Goal: Task Accomplishment & Management: Use online tool/utility

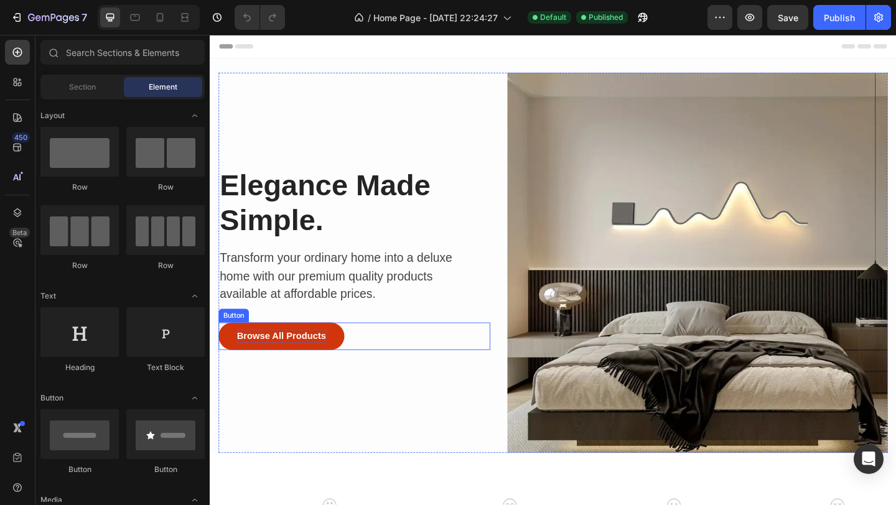
click at [300, 361] on div "Browse All Products" at bounding box center [287, 362] width 97 height 15
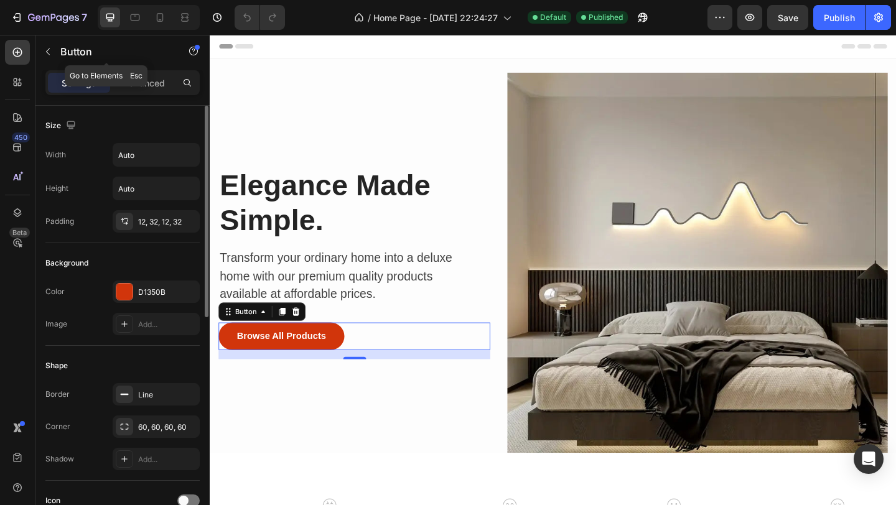
click at [149, 68] on div "Button" at bounding box center [106, 52] width 142 height 35
click at [161, 81] on p "Advanced" at bounding box center [144, 83] width 42 height 13
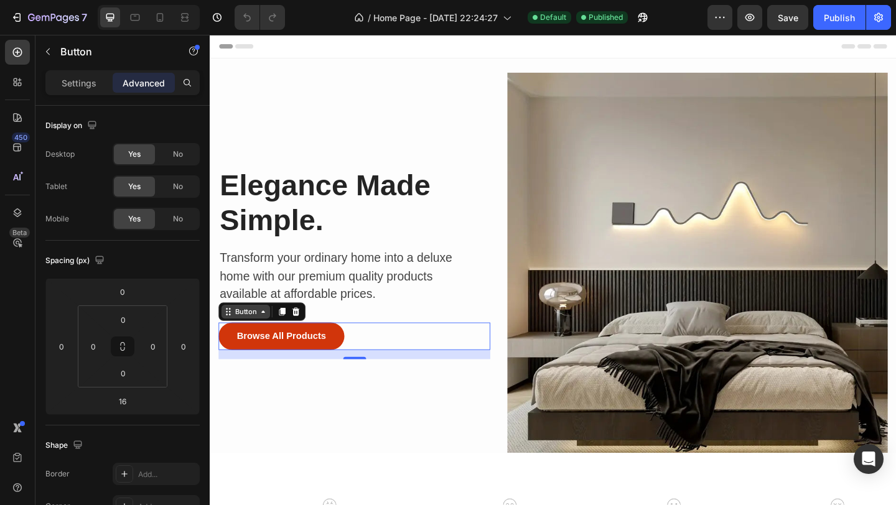
click at [259, 336] on div "Button" at bounding box center [249, 336] width 28 height 11
click at [87, 90] on div "Settings" at bounding box center [79, 83] width 62 height 20
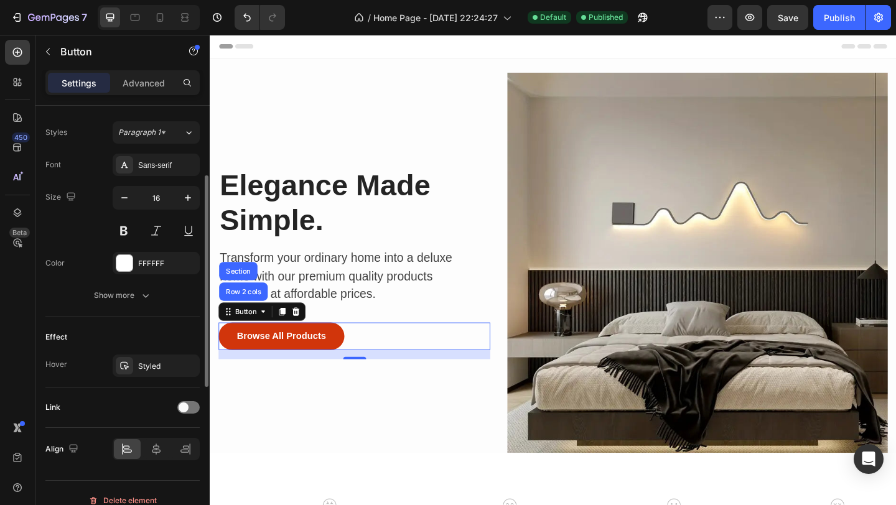
scroll to position [458, 0]
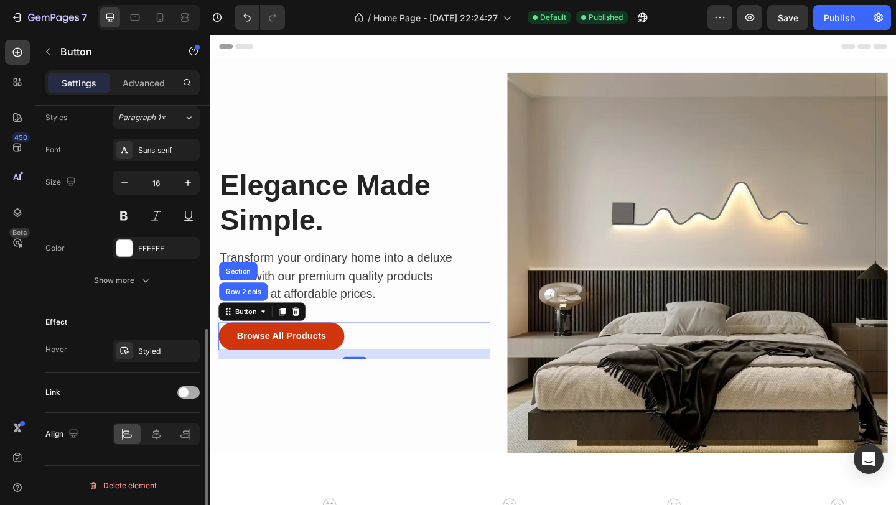
click at [192, 392] on div at bounding box center [188, 393] width 22 height 12
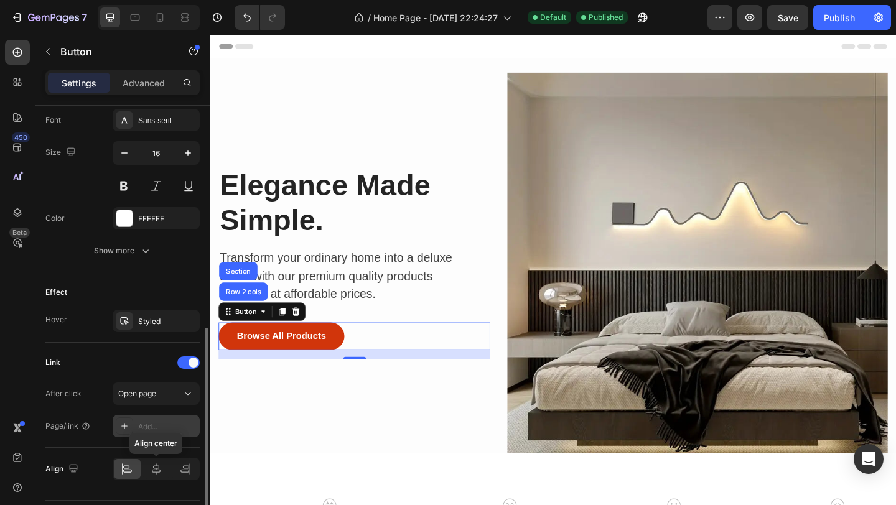
scroll to position [488, 0]
click at [148, 425] on div "Add..." at bounding box center [167, 426] width 59 height 11
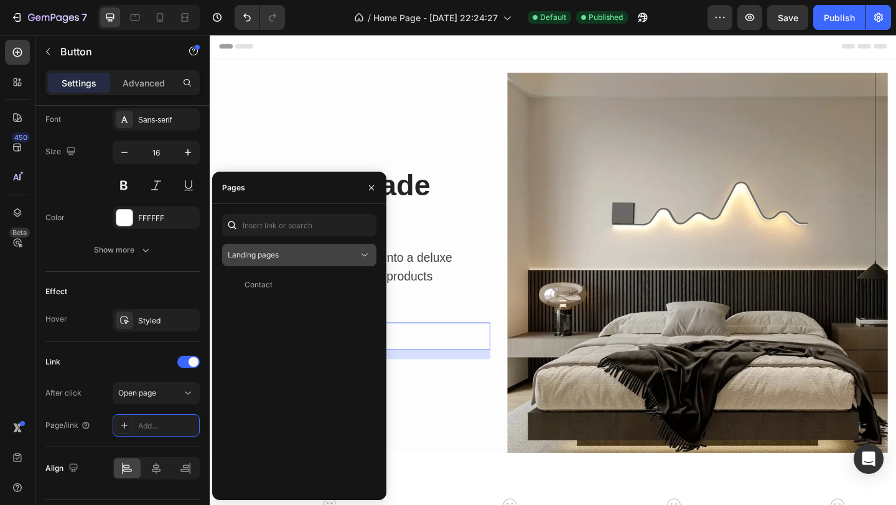
click at [281, 254] on div "Landing pages" at bounding box center [293, 255] width 131 height 11
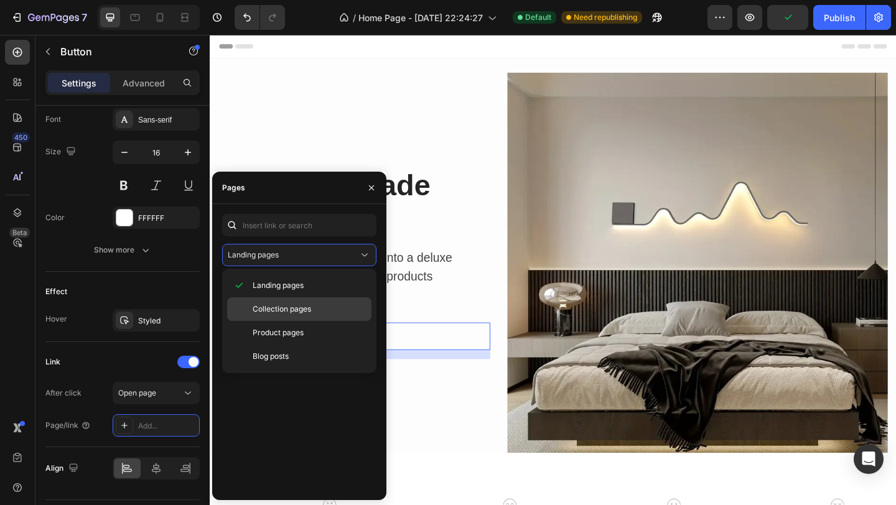
click at [291, 305] on span "Collection pages" at bounding box center [282, 309] width 59 height 11
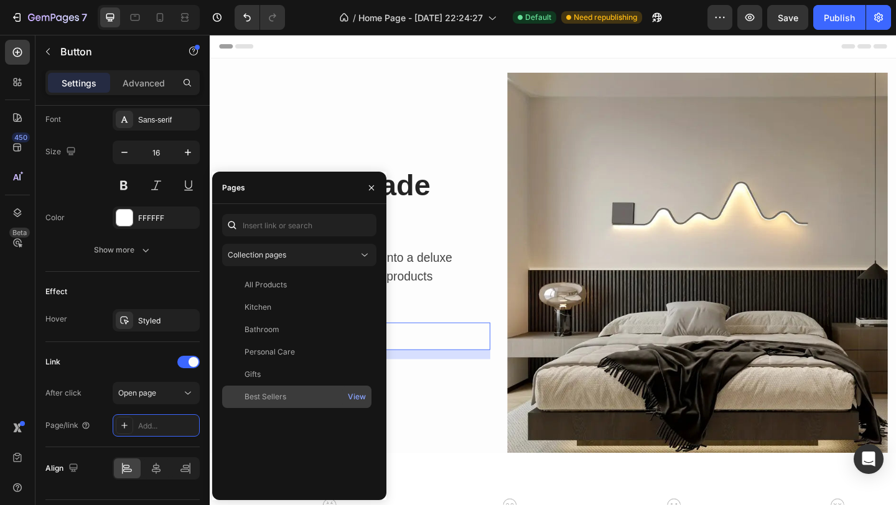
click at [281, 393] on div "Best Sellers" at bounding box center [266, 397] width 42 height 11
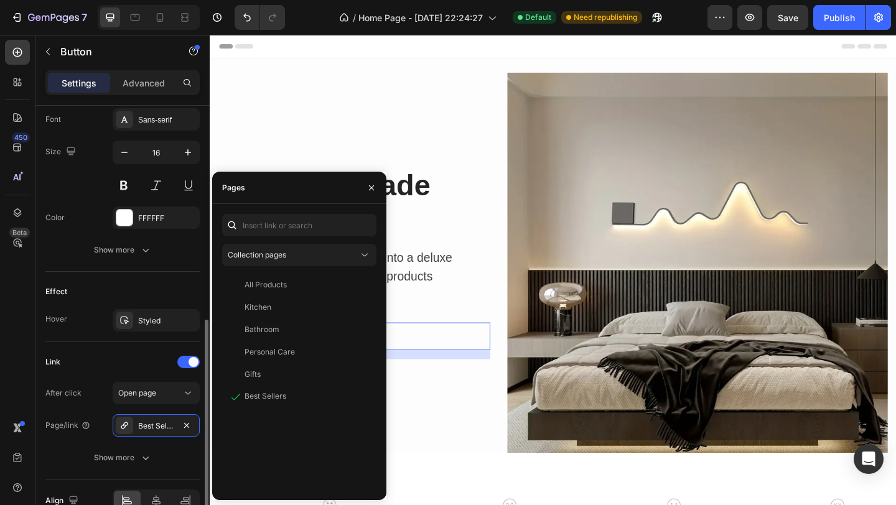
click at [80, 359] on div "Link" at bounding box center [122, 362] width 154 height 20
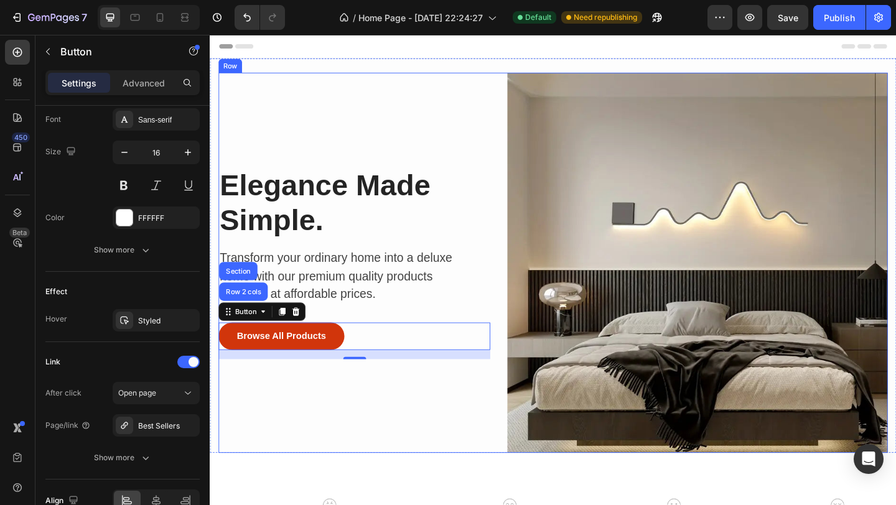
click at [318, 154] on div "Elegance Made Simple. Heading Transform your ordinary home into a deluxe home w…" at bounding box center [367, 283] width 296 height 414
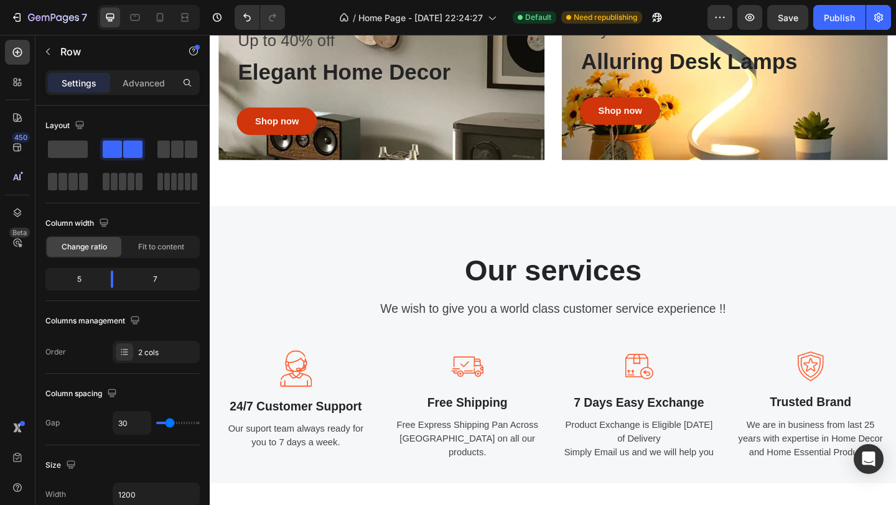
scroll to position [1041, 0]
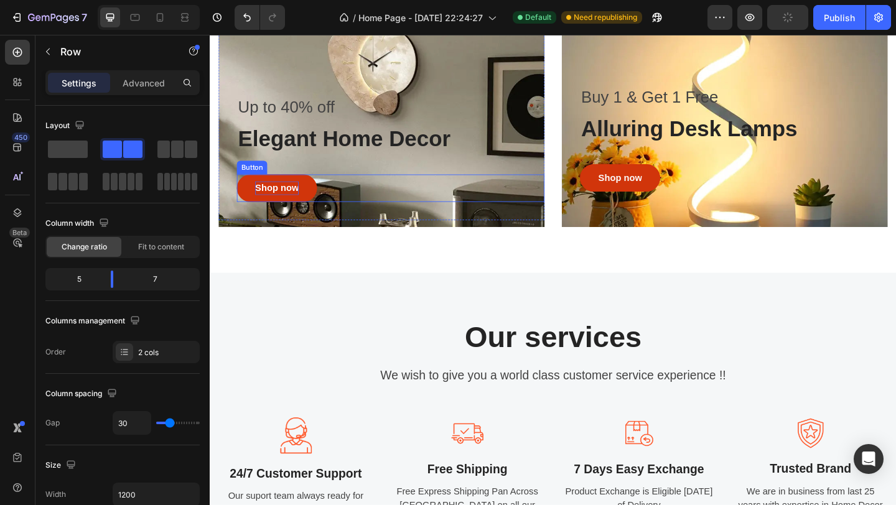
click at [294, 200] on div "Shop now" at bounding box center [282, 201] width 47 height 15
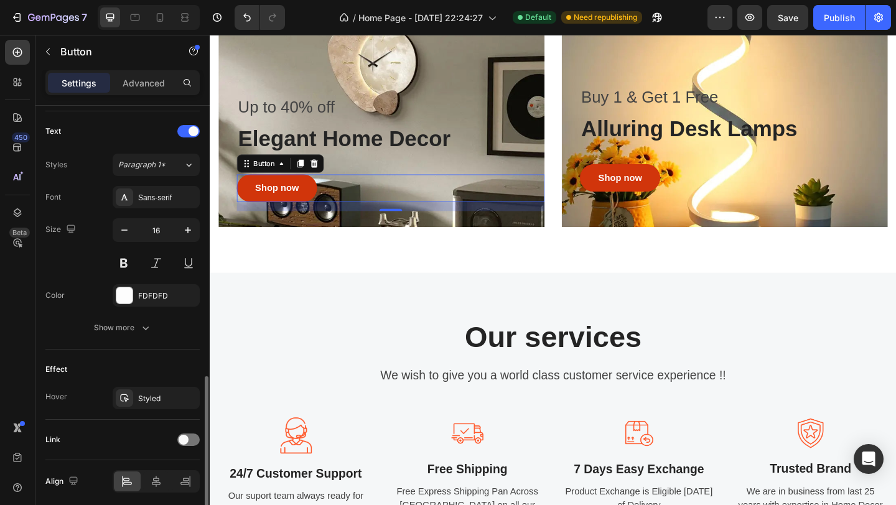
scroll to position [458, 0]
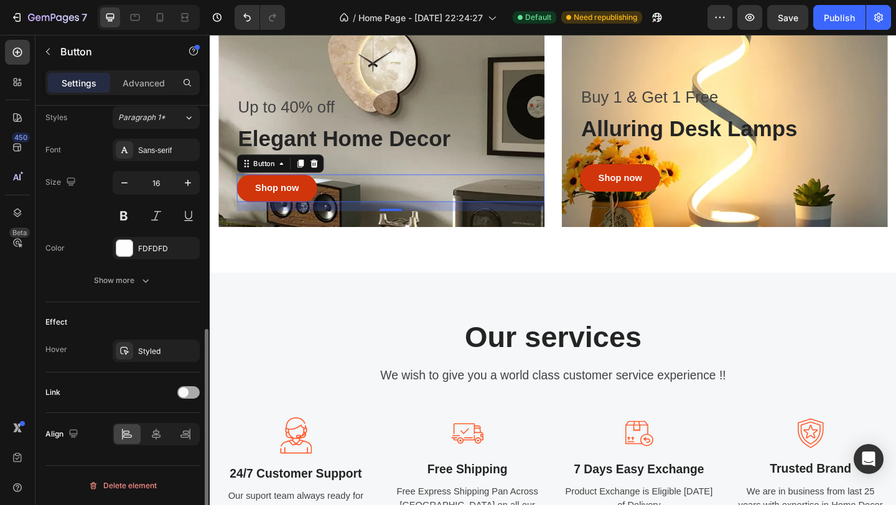
click at [198, 390] on div at bounding box center [188, 393] width 22 height 12
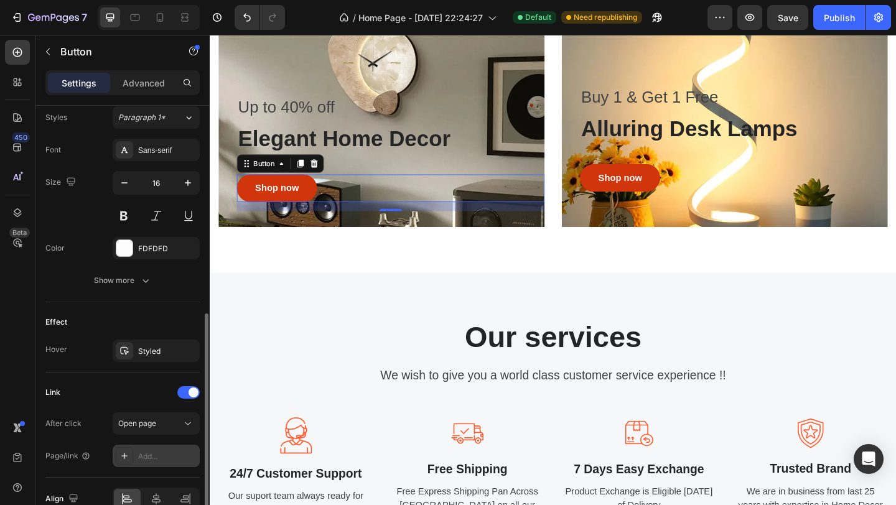
click at [143, 459] on div "Add..." at bounding box center [167, 456] width 59 height 11
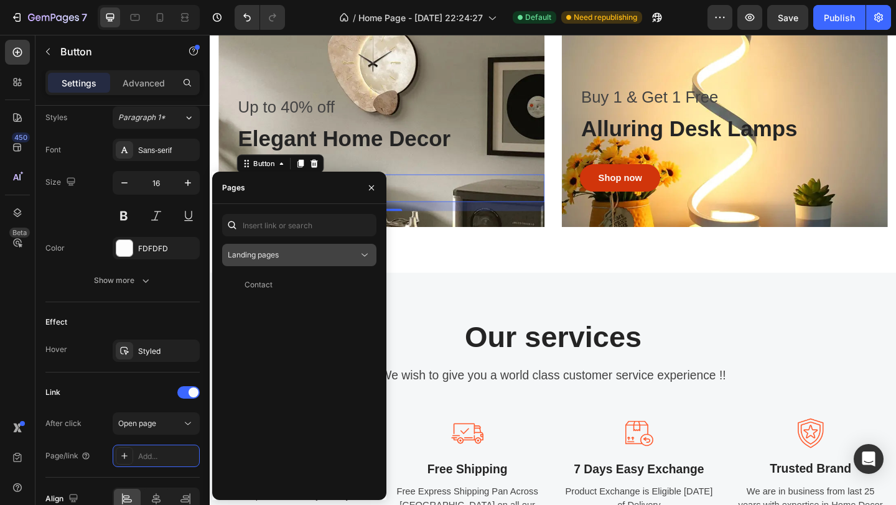
click at [290, 254] on div "Landing pages" at bounding box center [293, 255] width 131 height 11
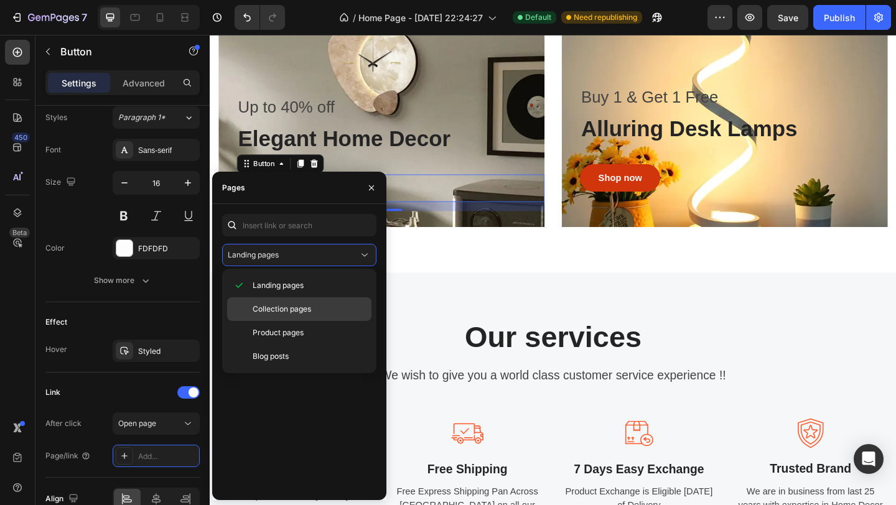
click at [289, 304] on span "Collection pages" at bounding box center [282, 309] width 59 height 11
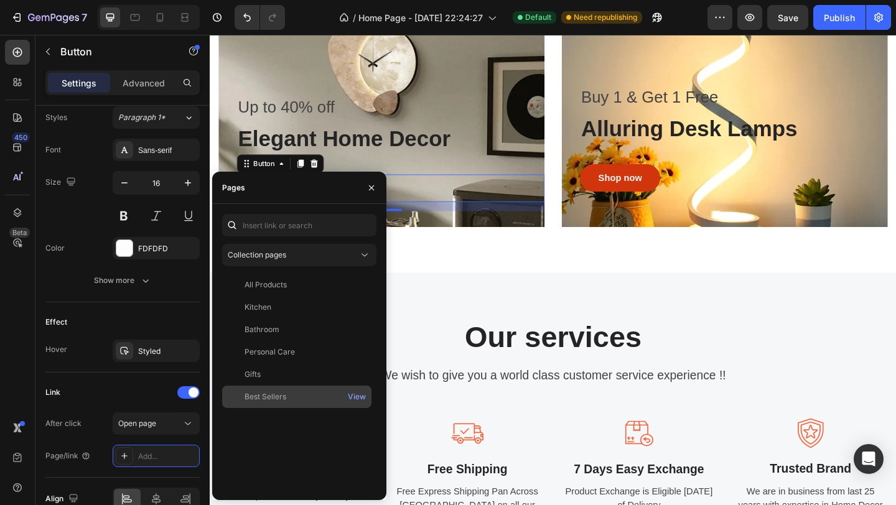
click at [271, 392] on div "Best Sellers" at bounding box center [266, 397] width 42 height 11
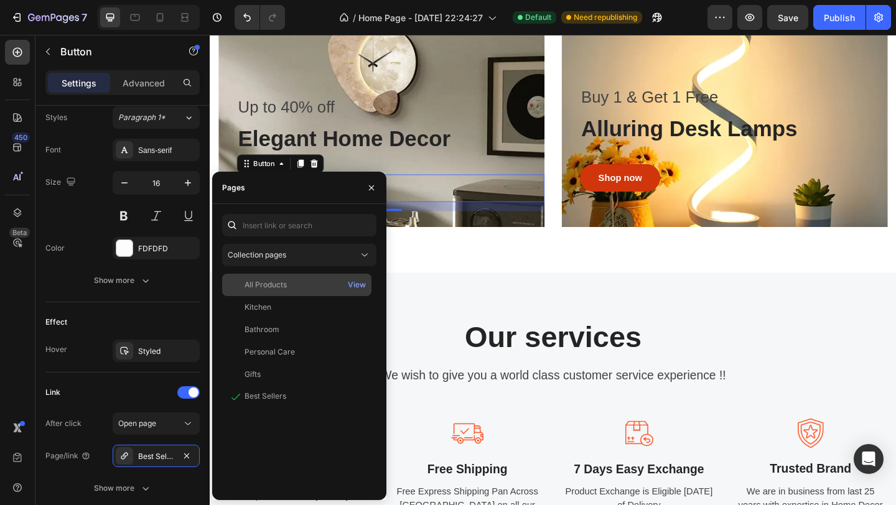
click at [304, 288] on div "All Products" at bounding box center [296, 285] width 139 height 11
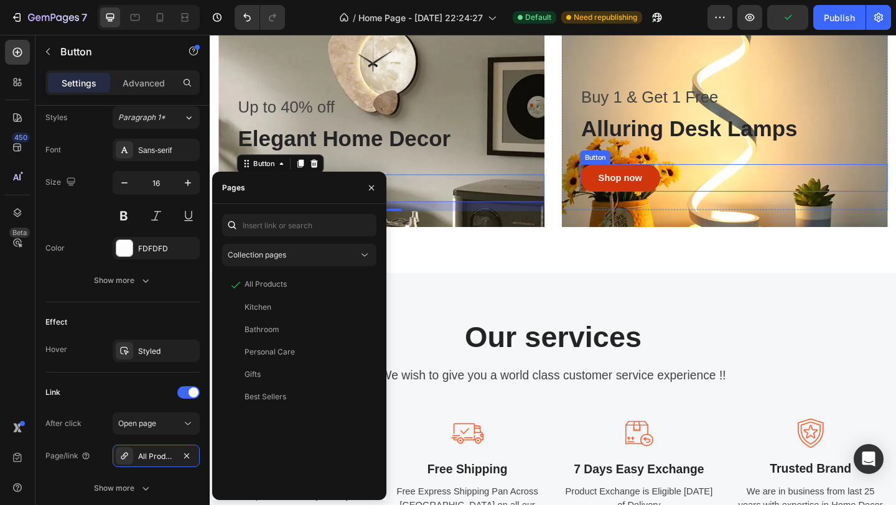
click at [624, 183] on button "Shop now" at bounding box center [656, 191] width 87 height 30
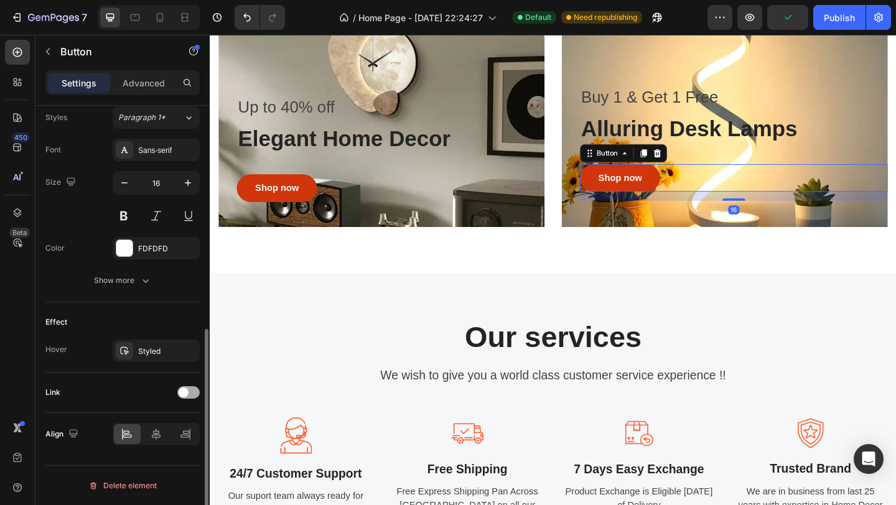
click at [190, 398] on div at bounding box center [188, 393] width 22 height 12
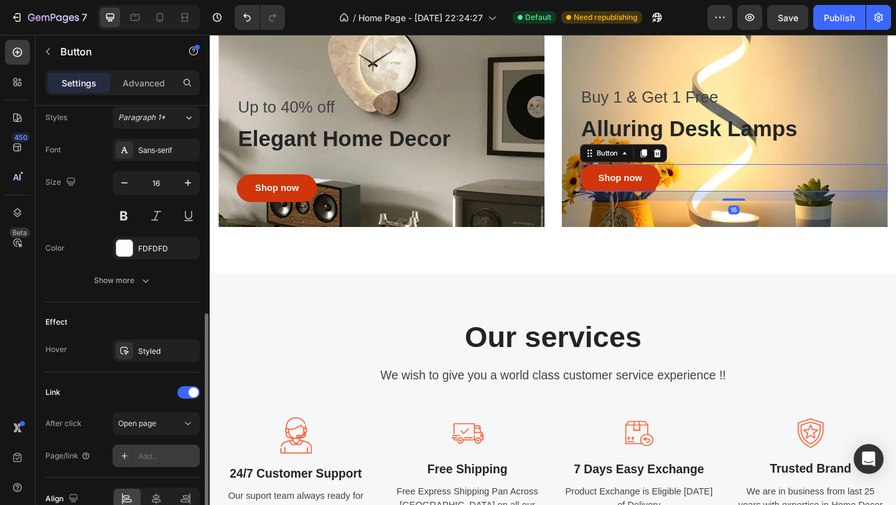
click at [157, 459] on div "Add..." at bounding box center [167, 456] width 59 height 11
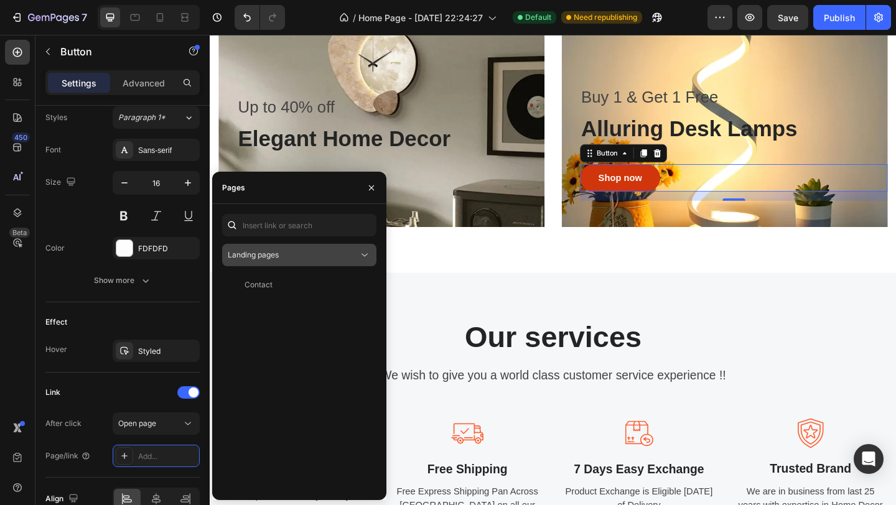
click at [291, 257] on div "Landing pages" at bounding box center [293, 255] width 131 height 11
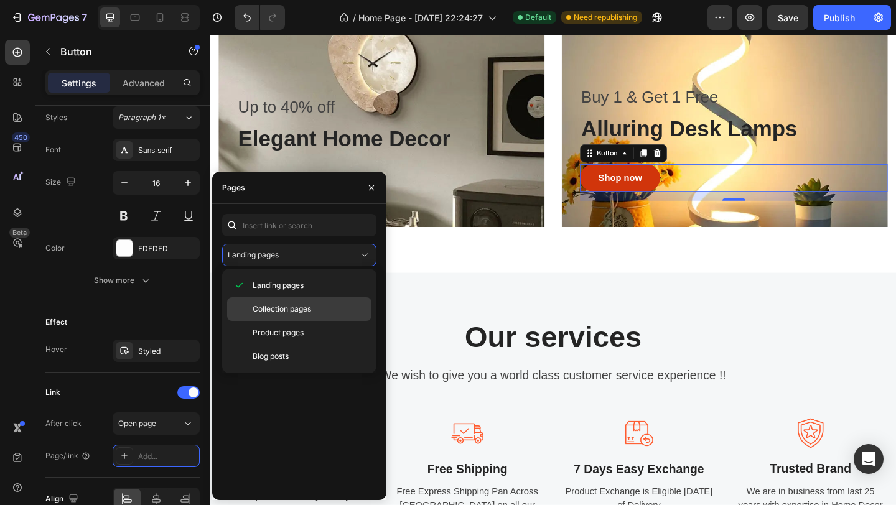
click at [283, 309] on span "Collection pages" at bounding box center [282, 309] width 59 height 11
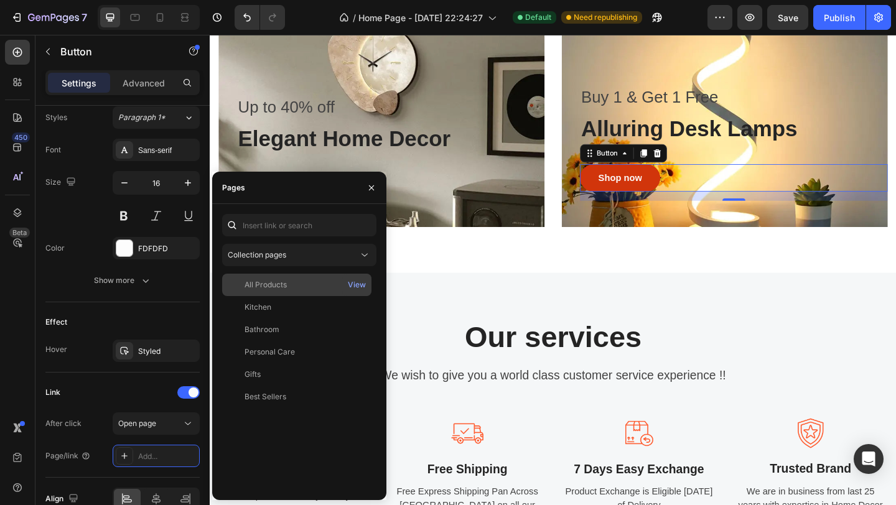
click at [278, 275] on div "All Products View" at bounding box center [296, 285] width 149 height 22
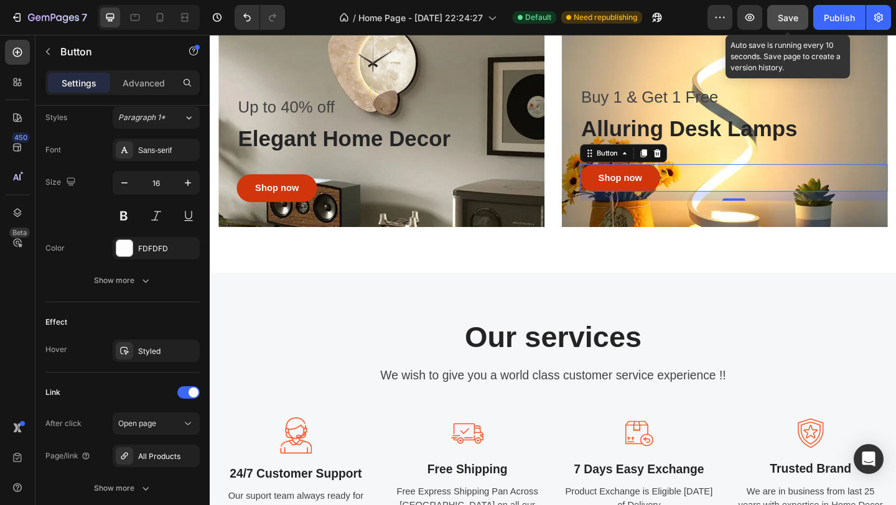
click at [780, 11] on div "Save" at bounding box center [788, 17] width 21 height 13
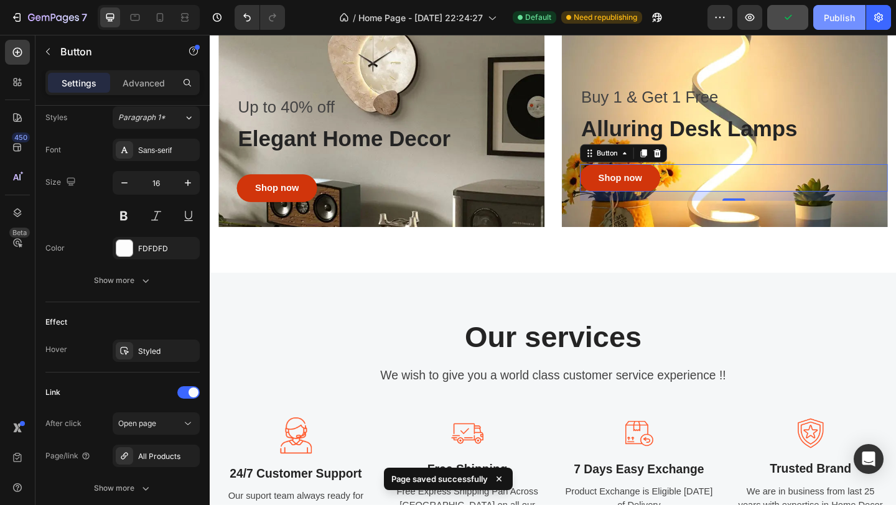
click at [833, 18] on div "Publish" at bounding box center [839, 17] width 31 height 13
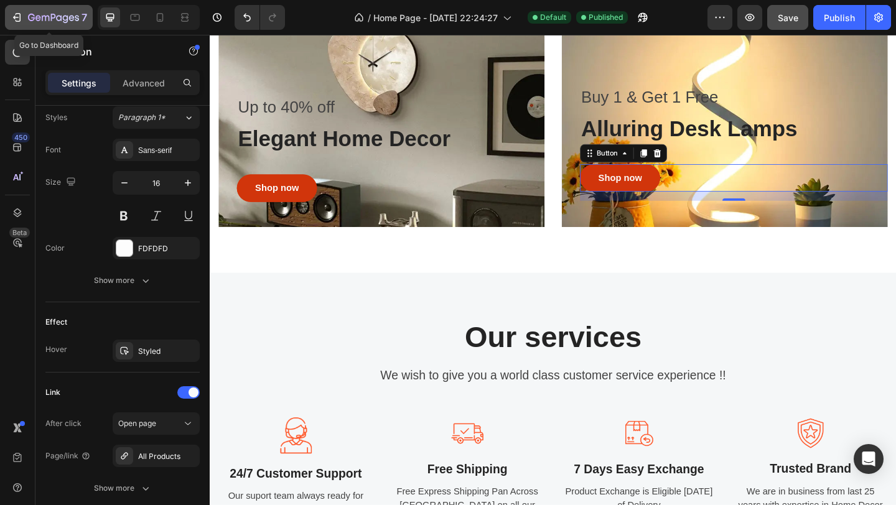
click at [16, 14] on icon "button" at bounding box center [19, 17] width 6 height 9
